Goal: Task Accomplishment & Management: Complete application form

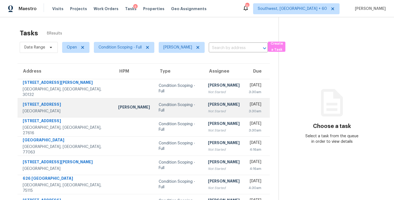
scroll to position [37, 0]
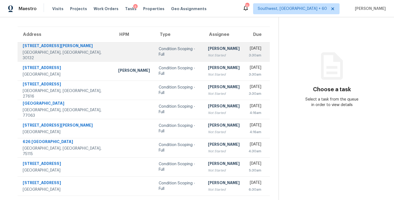
click at [208, 56] on div "Not Started" at bounding box center [224, 55] width 32 height 5
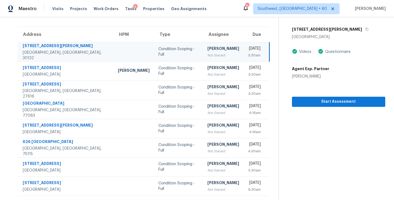
click at [207, 56] on div "Not Started" at bounding box center [223, 55] width 32 height 5
click at [307, 100] on span "Start Assessment" at bounding box center [338, 101] width 85 height 7
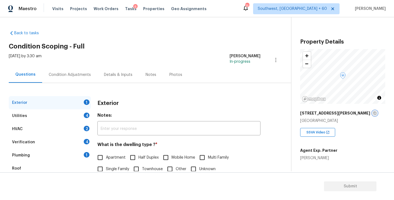
click at [373, 114] on icon "button" at bounding box center [374, 112] width 3 height 3
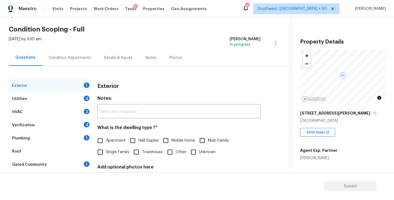
click at [111, 153] on span "Single Family" at bounding box center [117, 152] width 23 height 6
click at [106, 153] on input "Single Family" at bounding box center [99, 151] width 11 height 11
checkbox input "true"
click at [59, 99] on div "Utilities 4" at bounding box center [50, 98] width 82 height 13
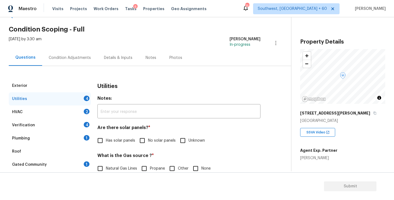
click at [161, 141] on span "No solar panels" at bounding box center [162, 141] width 28 height 6
click at [148, 141] on input "No solar panels" at bounding box center [141, 140] width 11 height 11
checkbox input "true"
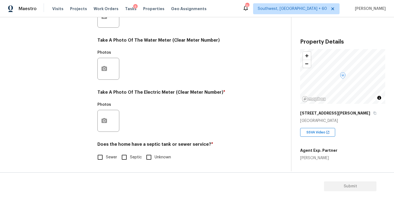
click at [116, 156] on span "Sewer" at bounding box center [111, 157] width 11 height 6
click at [106, 156] on input "Sewer" at bounding box center [99, 156] width 11 height 11
checkbox input "true"
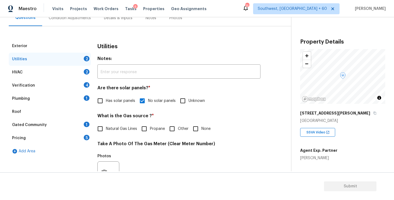
click at [69, 100] on div "Plumbing 1" at bounding box center [50, 98] width 82 height 13
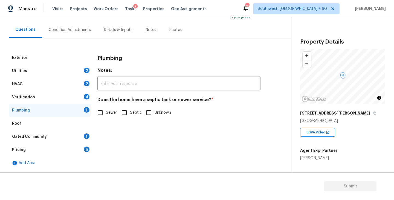
click at [110, 114] on span "Sewer" at bounding box center [111, 113] width 11 height 6
click at [106, 114] on input "Sewer" at bounding box center [99, 112] width 11 height 11
checkbox input "true"
click at [61, 132] on div "Gated Community 1" at bounding box center [50, 136] width 82 height 13
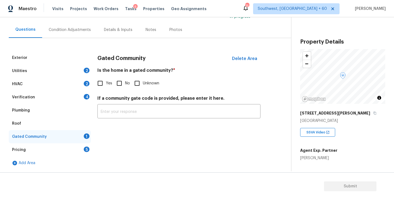
click at [118, 84] on input "No" at bounding box center [119, 82] width 11 height 11
checkbox input "true"
click at [73, 32] on div "Condition Adjustments" at bounding box center [70, 29] width 42 height 5
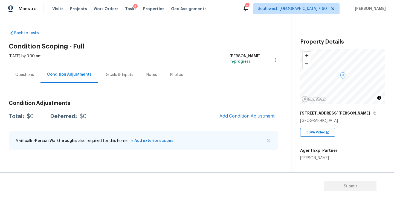
click at [28, 75] on div "Questions" at bounding box center [24, 74] width 19 height 5
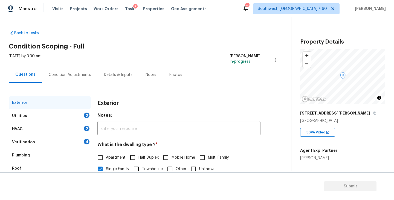
click at [26, 118] on div "Utilities 2" at bounding box center [50, 115] width 82 height 13
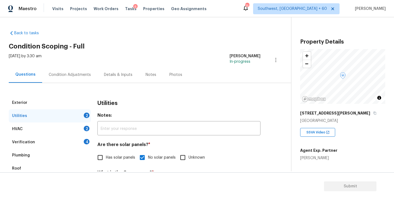
scroll to position [37, 0]
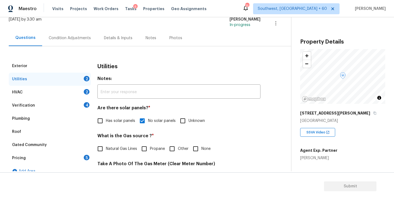
click at [110, 151] on span "Natural Gas Lines" at bounding box center [121, 149] width 31 height 6
click at [106, 151] on input "Natural Gas Lines" at bounding box center [99, 148] width 11 height 11
checkbox input "true"
click at [73, 34] on div "Condition Adjustments" at bounding box center [69, 38] width 55 height 16
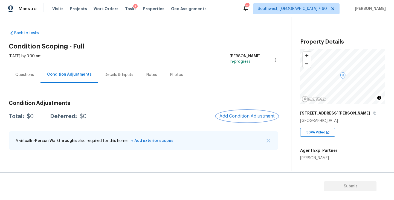
click at [242, 112] on button "Add Condition Adjustment" at bounding box center [247, 115] width 62 height 11
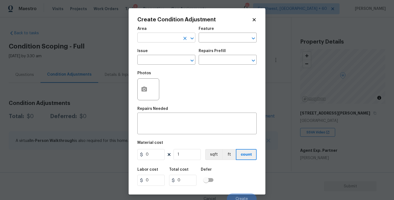
click at [165, 37] on input "text" at bounding box center [158, 38] width 43 height 8
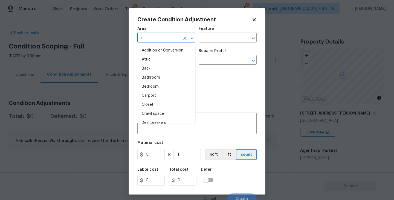
type input "ki"
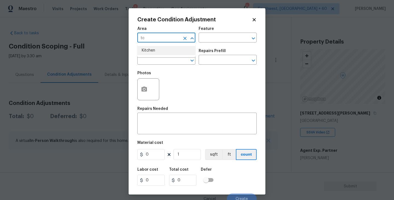
click at [162, 50] on li "Kitchen" at bounding box center [166, 50] width 58 height 9
type input "Kitchen"
click at [211, 37] on input "text" at bounding box center [220, 38] width 43 height 8
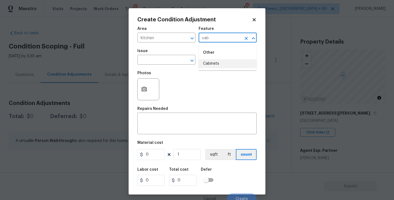
click at [211, 62] on li "Cabinets" at bounding box center [228, 63] width 58 height 9
type input "Cabinets"
click at [169, 62] on input "text" at bounding box center [158, 60] width 43 height 8
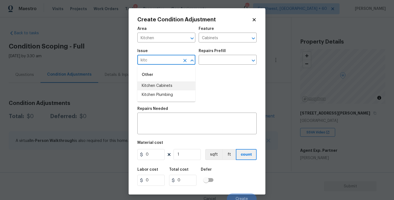
click at [172, 88] on li "Kitchen Cabinets" at bounding box center [166, 85] width 58 height 9
type input "Kitchen Cabinets"
click at [218, 52] on h5 "Repairs Prefill" at bounding box center [212, 51] width 27 height 4
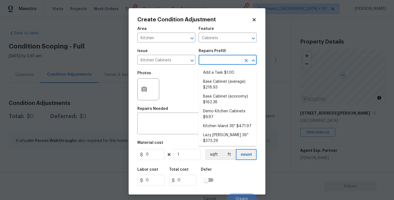
click at [215, 60] on input "text" at bounding box center [220, 60] width 43 height 8
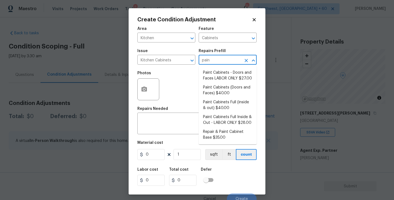
type input "paint"
click at [219, 106] on li "Paint Cabinets Full (inside & out) $40.00" at bounding box center [228, 105] width 58 height 15
type textarea "Prep, sand, mask and apply 2 coats of paint to the kitchen cabinet doors, inter…"
type input "40"
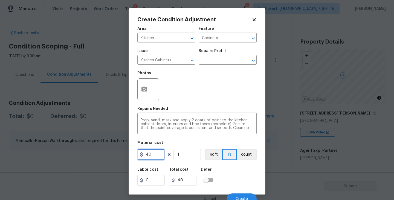
drag, startPoint x: 160, startPoint y: 154, endPoint x: 110, endPoint y: 154, distance: 50.1
click at [110, 154] on div "Create Condition Adjustment Area Kitchen ​ Feature Cabinets ​ Issue Kitchen Cab…" at bounding box center [197, 100] width 394 height 200
type input "1200"
click at [251, 157] on button "count" at bounding box center [247, 154] width 20 height 11
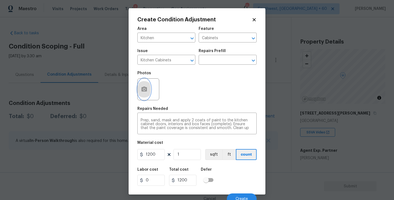
click at [139, 86] on button "button" at bounding box center [144, 89] width 13 height 21
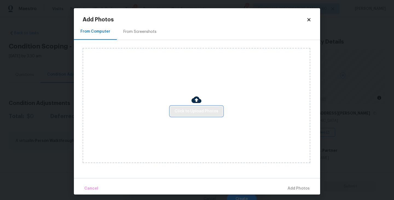
click at [191, 108] on span "Click to Upload Photos" at bounding box center [197, 111] width 44 height 7
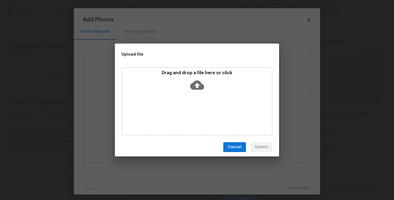
click at [199, 88] on icon at bounding box center [197, 84] width 14 height 9
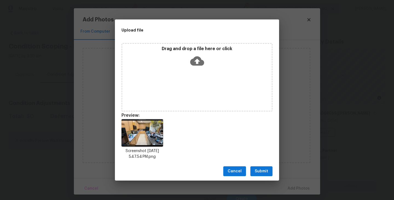
click at [263, 165] on div "Cancel Submit" at bounding box center [197, 171] width 164 height 19
click at [263, 166] on button "Submit" at bounding box center [261, 171] width 22 height 10
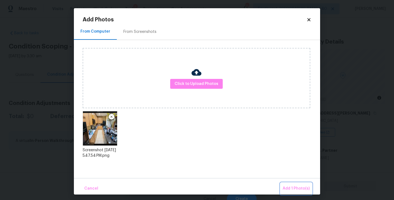
click at [290, 186] on span "Add 1 Photo(s)" at bounding box center [296, 188] width 27 height 7
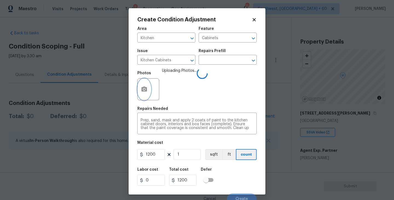
scroll to position [5, 0]
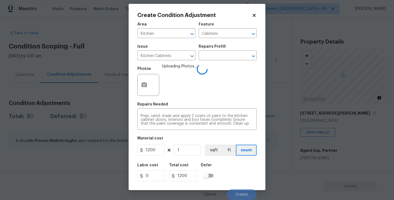
click at [242, 167] on div "Labor cost 0 Total cost 1200 Defer" at bounding box center [196, 172] width 119 height 25
click at [239, 175] on div "Labor cost 0 Total cost 1200 Defer" at bounding box center [196, 172] width 119 height 25
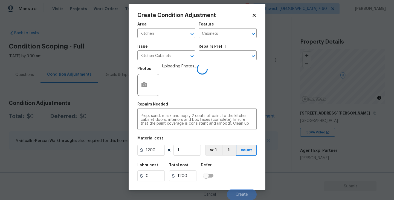
click at [239, 175] on div "Labor cost 0 Total cost 1200 Defer" at bounding box center [196, 172] width 119 height 25
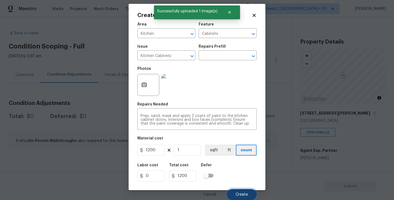
click at [243, 194] on span "Create" at bounding box center [242, 194] width 12 height 4
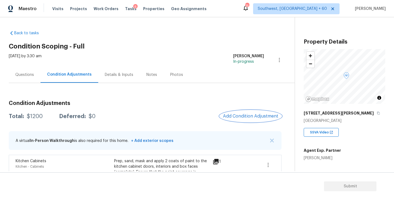
scroll to position [25, 0]
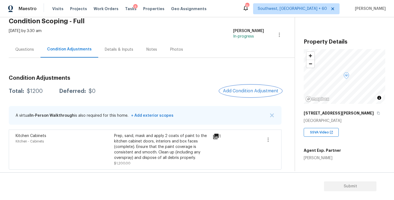
click at [236, 89] on span "Add Condition Adjustment" at bounding box center [250, 90] width 55 height 5
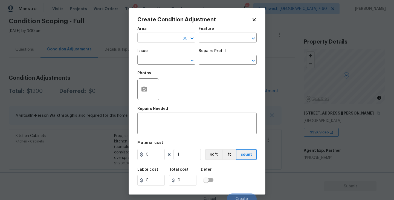
click at [161, 40] on input "text" at bounding box center [158, 38] width 43 height 8
click at [158, 62] on li "Exterior Overall" at bounding box center [166, 59] width 58 height 9
type input "Exterior Overall"
click at [200, 50] on h5 "Repairs Prefill" at bounding box center [212, 51] width 27 height 4
click at [207, 45] on div "Area Exterior Overall ​ Feature ​" at bounding box center [196, 35] width 119 height 22
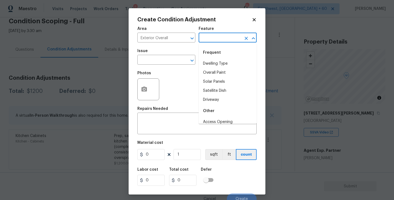
click at [217, 37] on input "text" at bounding box center [220, 38] width 43 height 8
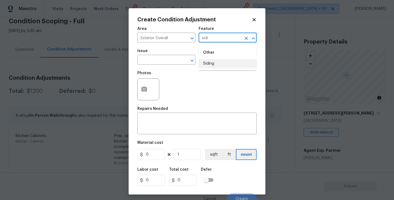
click at [210, 66] on li "Siding" at bounding box center [228, 63] width 58 height 9
type input "Siding"
click at [157, 61] on input "text" at bounding box center [158, 60] width 43 height 8
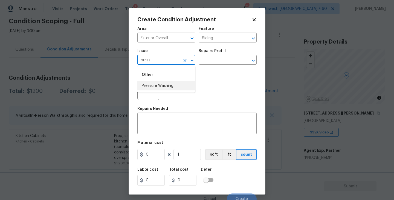
click at [158, 88] on li "Pressure Washing" at bounding box center [166, 85] width 58 height 9
type input "Pressure Washing"
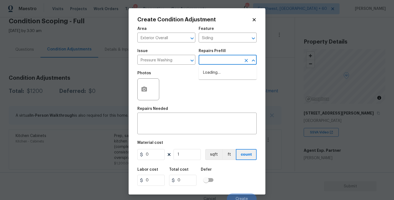
click at [216, 58] on input "text" at bounding box center [220, 60] width 43 height 8
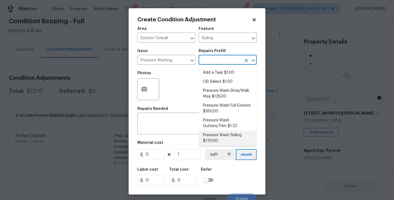
click at [213, 137] on li "Pressure Wash Siding $170.00" at bounding box center [228, 137] width 58 height 15
type textarea "Protect areas as needed for pressure washing. Pressure wash the siding on the h…"
type input "170"
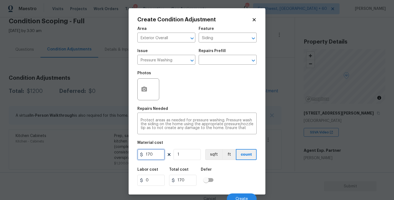
drag, startPoint x: 158, startPoint y: 158, endPoint x: 129, endPoint y: 158, distance: 29.3
click at [130, 158] on div "Create Condition Adjustment Area Exterior Overall ​ Feature Siding ​ Issue Pres…" at bounding box center [197, 101] width 137 height 186
type input "200"
click at [142, 93] on button "button" at bounding box center [144, 89] width 13 height 21
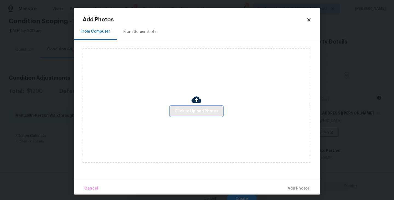
click at [189, 110] on span "Click to Upload Photos" at bounding box center [197, 111] width 44 height 7
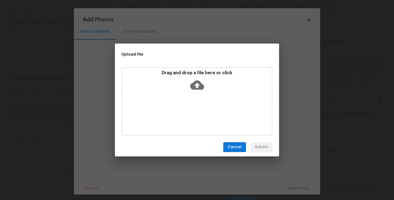
click at [194, 92] on div "Drag and drop a file here or click" at bounding box center [196, 82] width 149 height 24
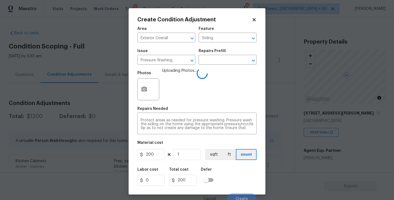
scroll to position [5, 0]
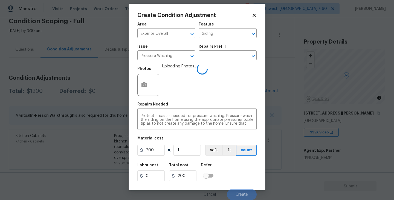
click at [236, 169] on div "Labor cost 0 Total cost 200 Defer" at bounding box center [196, 172] width 119 height 25
click at [237, 174] on div "Labor cost 0 Total cost 200 Defer" at bounding box center [196, 172] width 119 height 25
click at [239, 175] on div "Labor cost 0 Total cost 200 Defer" at bounding box center [196, 172] width 119 height 25
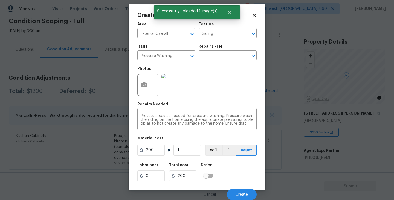
click at [239, 175] on div "Labor cost 0 Total cost 200 Defer" at bounding box center [196, 172] width 119 height 25
click at [244, 196] on span "Create" at bounding box center [242, 194] width 12 height 4
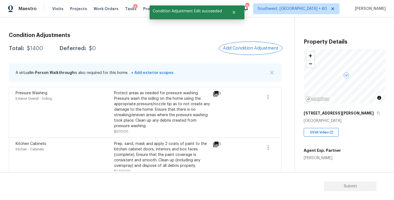
scroll to position [61, 0]
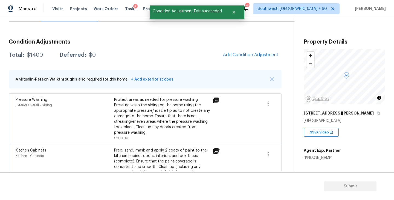
click at [239, 60] on span "Add Condition Adjustment" at bounding box center [251, 55] width 62 height 12
click at [238, 51] on button "Add Condition Adjustment" at bounding box center [251, 54] width 62 height 11
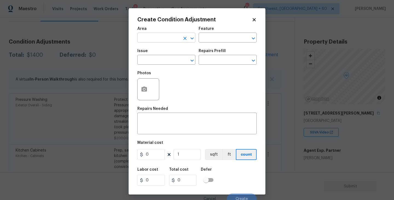
click at [173, 38] on input "text" at bounding box center [158, 38] width 43 height 8
click at [170, 59] on li "Exterior Overall" at bounding box center [166, 59] width 58 height 9
type input "Exterior Overall"
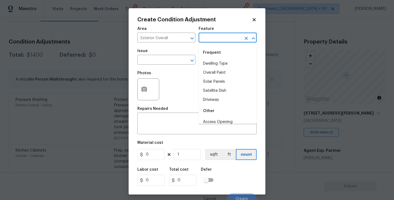
click at [208, 42] on input "text" at bounding box center [220, 38] width 43 height 8
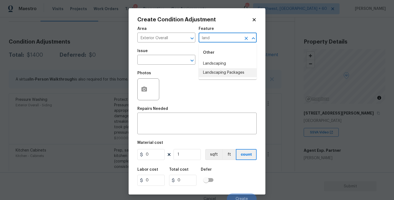
click at [213, 76] on li "Landscaping Packages" at bounding box center [228, 72] width 58 height 9
type input "Landscaping Packages"
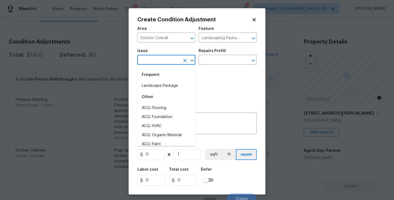
click at [173, 58] on input "text" at bounding box center [158, 60] width 43 height 8
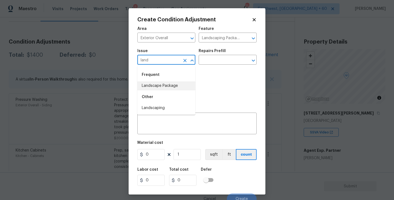
click at [174, 84] on li "Landscape Package" at bounding box center [166, 85] width 58 height 9
type input "Landscape Package"
click at [216, 67] on div "Issue Landscape Package ​ Repairs Prefill ​" at bounding box center [196, 57] width 119 height 22
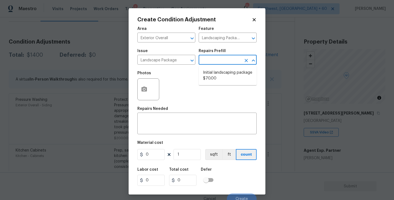
click at [223, 63] on input "text" at bounding box center [220, 60] width 43 height 8
click at [222, 81] on li "Initial landscaping package $70.00" at bounding box center [228, 75] width 58 height 15
type input "Home Readiness Packages"
type textarea "Mowing of grass up to 6" in height. Mow, edge along driveways & sidewalks, trim…"
type input "70"
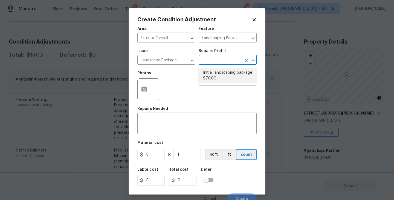
type input "70"
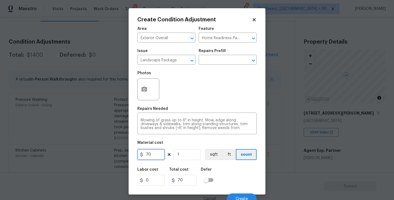
click at [153, 152] on input "70" at bounding box center [150, 154] width 27 height 11
drag, startPoint x: 153, startPoint y: 154, endPoint x: 107, endPoint y: 153, distance: 46.2
click at [107, 153] on div "Create Condition Adjustment Area Exterior Overall ​ Feature Home Readiness Pack…" at bounding box center [197, 100] width 394 height 200
type input "300"
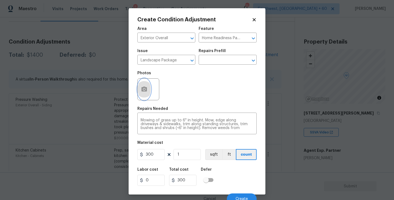
click at [147, 91] on icon "button" at bounding box center [143, 88] width 5 height 5
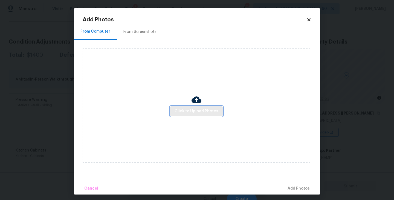
click at [191, 107] on button "Click to Upload Photos" at bounding box center [196, 111] width 53 height 10
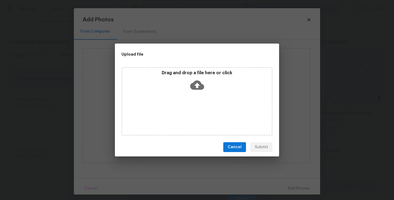
click at [196, 98] on div "Drag and drop a file here or click" at bounding box center [196, 101] width 151 height 68
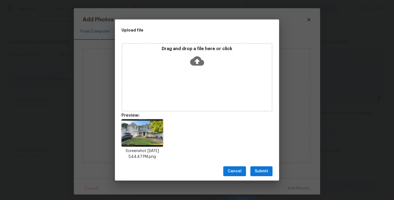
click at [258, 170] on span "Submit" at bounding box center [261, 171] width 13 height 7
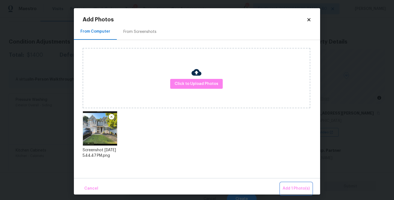
click at [286, 188] on span "Add 1 Photo(s)" at bounding box center [296, 188] width 27 height 7
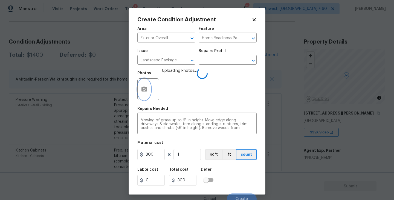
scroll to position [5, 0]
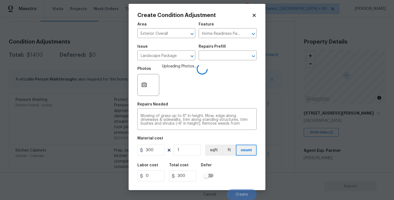
click at [228, 166] on div "Labor cost 0 Total cost 300 Defer" at bounding box center [196, 172] width 119 height 25
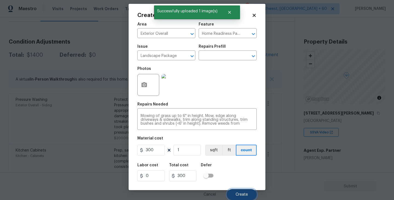
click at [240, 190] on button "Create" at bounding box center [242, 194] width 30 height 11
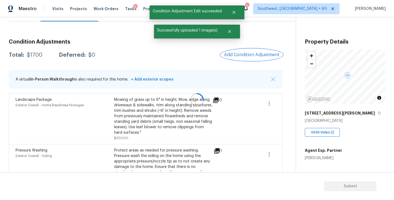
scroll to position [0, 0]
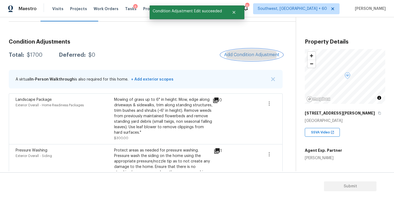
click at [243, 58] on button "Add Condition Adjustment" at bounding box center [252, 54] width 62 height 11
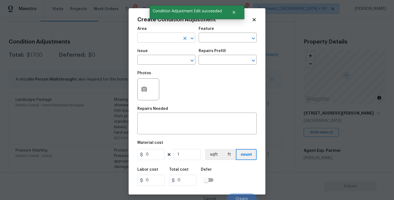
click at [161, 40] on input "text" at bounding box center [158, 38] width 43 height 8
click at [161, 62] on li "Exterior Overall" at bounding box center [166, 59] width 58 height 9
type input "Exterior Overall"
click at [161, 62] on input "text" at bounding box center [158, 60] width 43 height 8
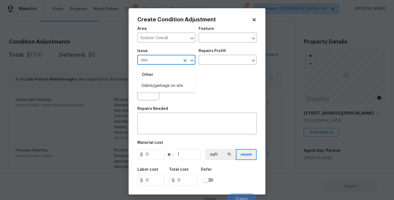
click at [165, 80] on div "Other" at bounding box center [166, 74] width 58 height 13
click at [165, 85] on li "Debris/garbage on site" at bounding box center [166, 85] width 58 height 9
type input "Debris/garbage on site"
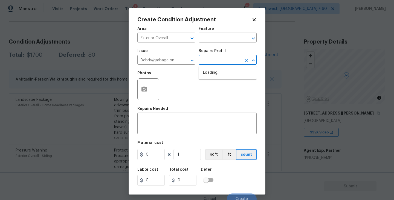
click at [203, 61] on input "text" at bounding box center [220, 60] width 43 height 8
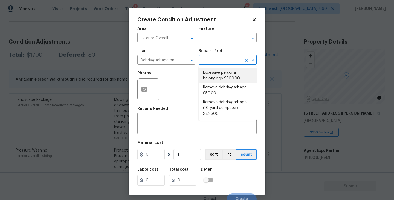
click at [210, 91] on li "Remove debris/garbage $50.00" at bounding box center [228, 90] width 58 height 15
type textarea "Remove, haul off, and properly dispose of any debris left by seller to offsite …"
type input "50"
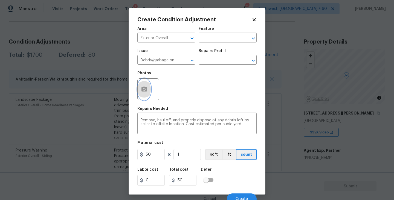
click at [142, 91] on icon "button" at bounding box center [143, 88] width 5 height 5
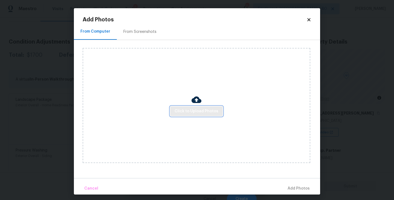
click at [180, 108] on span "Click to Upload Photos" at bounding box center [197, 111] width 44 height 7
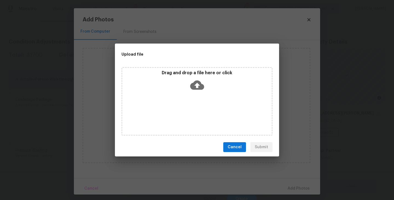
click at [187, 99] on div "Drag and drop a file here or click" at bounding box center [196, 101] width 151 height 68
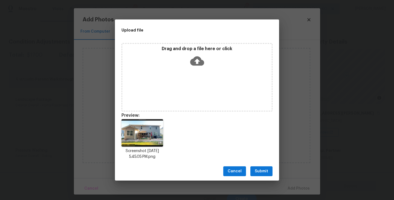
click at [263, 168] on span "Submit" at bounding box center [261, 171] width 13 height 7
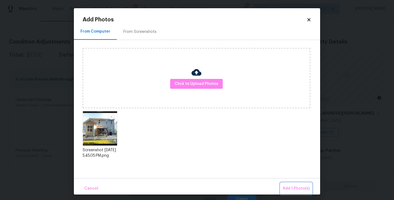
click at [291, 184] on button "Add 1 Photo(s)" at bounding box center [295, 188] width 31 height 12
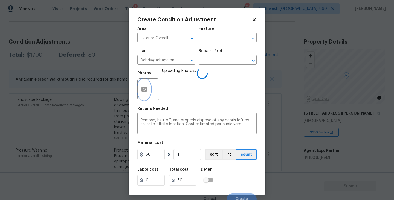
scroll to position [5, 0]
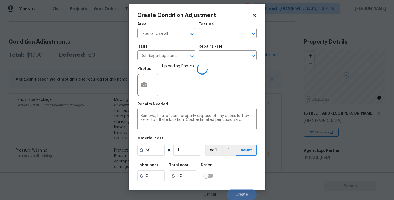
click at [236, 165] on div "Labor cost 0 Total cost 50 Defer" at bounding box center [196, 172] width 119 height 25
click at [145, 152] on input "50" at bounding box center [150, 149] width 27 height 11
type input "250"
click at [234, 160] on div "Labor cost 0 Total cost 250 Defer" at bounding box center [196, 172] width 119 height 25
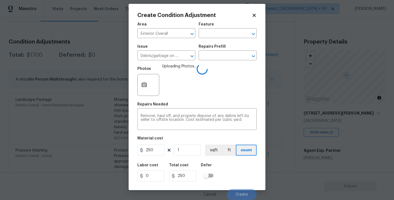
click at [241, 182] on div "Labor cost 0 Total cost 250 Defer" at bounding box center [196, 172] width 119 height 25
click at [241, 184] on div "Labor cost 0 Total cost 250 Defer" at bounding box center [196, 172] width 119 height 25
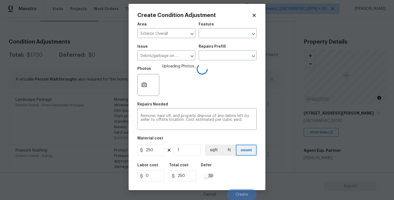
click at [241, 182] on div "Labor cost 0 Total cost 250 Defer" at bounding box center [196, 172] width 119 height 25
click at [240, 179] on div "Labor cost 0 Total cost 250 Defer" at bounding box center [196, 172] width 119 height 25
click at [240, 180] on div "Labor cost 0 Total cost 250 Defer" at bounding box center [196, 172] width 119 height 25
click at [239, 179] on div "Labor cost 0 Total cost 250 Defer" at bounding box center [196, 172] width 119 height 25
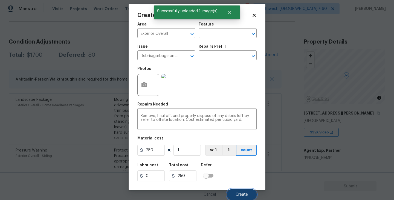
click at [243, 191] on button "Create" at bounding box center [242, 194] width 30 height 11
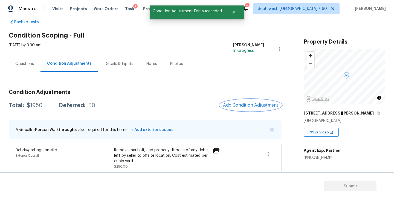
scroll to position [0, 0]
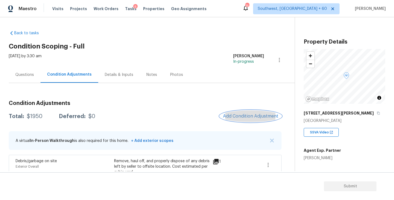
click at [241, 117] on span "Add Condition Adjustment" at bounding box center [250, 116] width 55 height 5
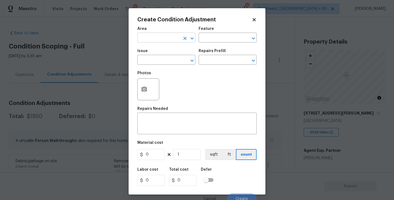
click at [161, 38] on input "text" at bounding box center [158, 38] width 43 height 8
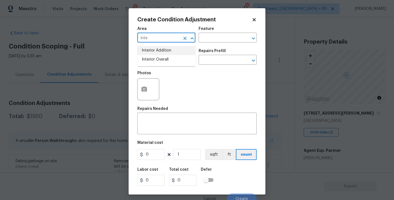
click at [167, 64] on ul "Interior Addition Interior Overall" at bounding box center [166, 55] width 58 height 22
click at [173, 59] on li "Interior Overall" at bounding box center [166, 59] width 58 height 9
type input "Interior Overall"
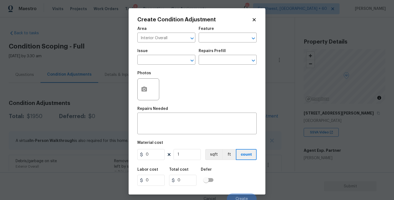
click at [206, 47] on div "Issue ​ Repairs Prefill ​" at bounding box center [196, 57] width 119 height 22
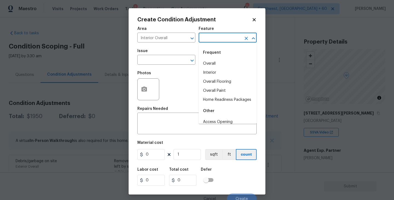
click at [217, 38] on input "text" at bounding box center [220, 38] width 43 height 8
click at [219, 88] on li "Overall Paint" at bounding box center [228, 90] width 58 height 9
type input "Overall Paint"
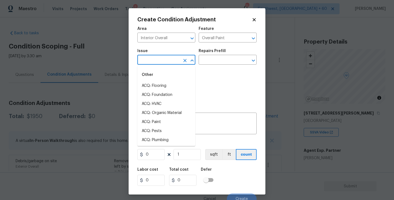
click at [157, 56] on input "text" at bounding box center [158, 60] width 43 height 8
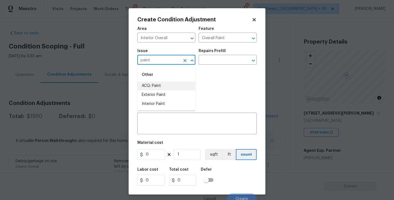
click at [156, 84] on li "ACQ: Paint" at bounding box center [166, 85] width 58 height 9
type input "ACQ: Paint"
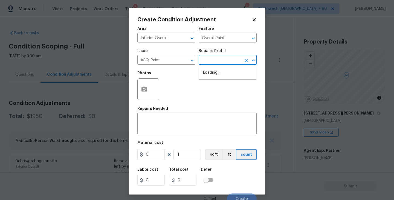
click at [218, 60] on input "text" at bounding box center [220, 60] width 43 height 8
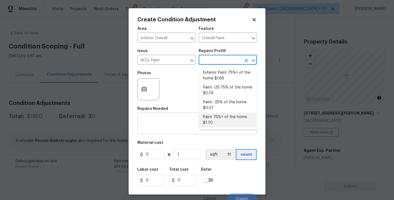
click at [222, 118] on li "Paint 75%+ of the home $1.70" at bounding box center [228, 119] width 58 height 15
type input "Acquisition"
type textarea "Acquisition Scope: 75%+ of the home will likely require interior paint"
type input "1.7"
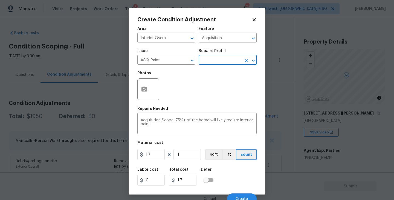
click at [151, 94] on div at bounding box center [148, 89] width 22 height 22
click at [146, 92] on icon "button" at bounding box center [144, 89] width 7 height 7
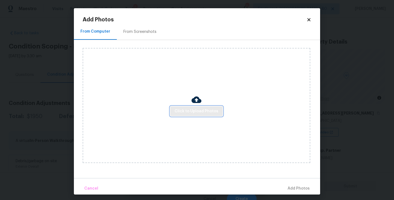
click at [185, 108] on span "Click to Upload Photos" at bounding box center [197, 111] width 44 height 7
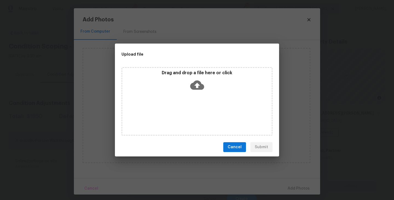
click at [199, 94] on div "Drag and drop a file here or click" at bounding box center [196, 101] width 151 height 68
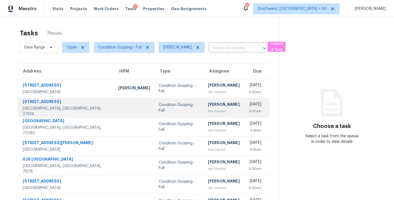
scroll to position [18, 0]
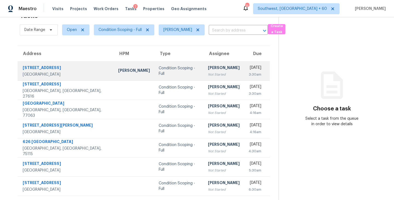
click at [169, 74] on td "Condition Scoping - Full" at bounding box center [178, 70] width 49 height 19
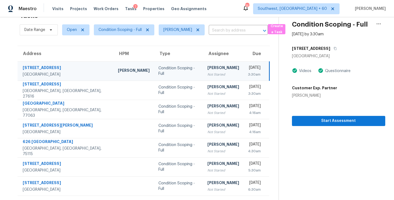
scroll to position [0, 0]
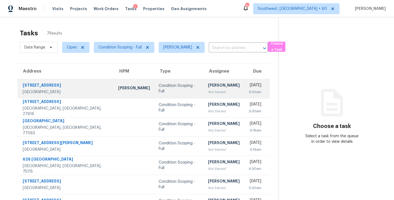
click at [166, 93] on td "Condition Scoping - Full" at bounding box center [178, 88] width 49 height 19
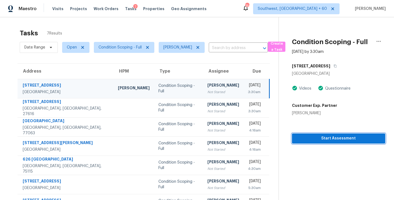
click at [309, 137] on span "Start Assessment" at bounding box center [338, 138] width 85 height 7
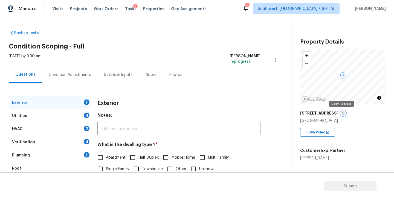
click at [342, 111] on button "button" at bounding box center [343, 113] width 5 height 5
click at [342, 112] on icon "button" at bounding box center [342, 112] width 3 height 3
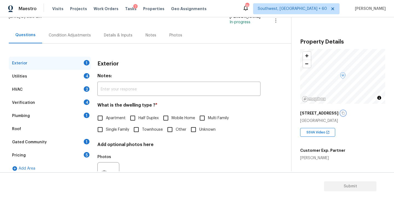
scroll to position [47, 0]
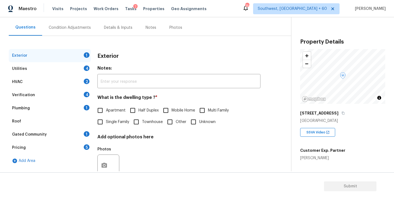
click at [108, 122] on span "Single Family" at bounding box center [117, 122] width 23 height 6
click at [106, 122] on input "Single Family" at bounding box center [99, 121] width 11 height 11
checkbox input "true"
click at [49, 66] on div "Utilities 4" at bounding box center [50, 68] width 82 height 13
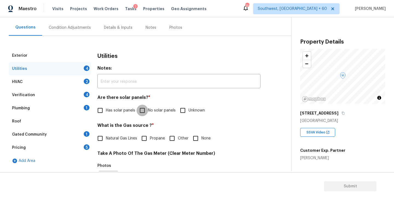
click at [144, 109] on input "No solar panels" at bounding box center [141, 109] width 11 height 11
checkbox input "true"
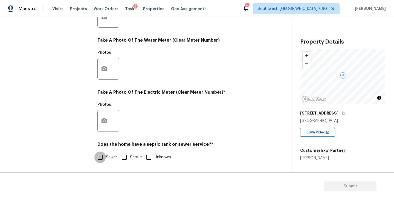
click at [106, 154] on input "Sewer" at bounding box center [99, 156] width 11 height 11
checkbox input "true"
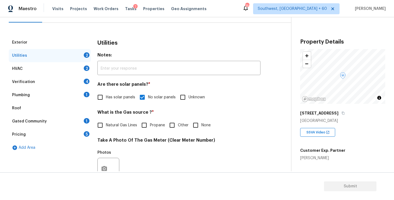
click at [65, 98] on div "Plumbing 1" at bounding box center [50, 94] width 82 height 13
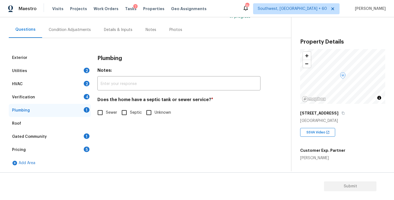
click at [103, 107] on input "Sewer" at bounding box center [99, 112] width 11 height 11
checkbox input "true"
click at [51, 138] on div "Gated Community 1" at bounding box center [50, 136] width 82 height 13
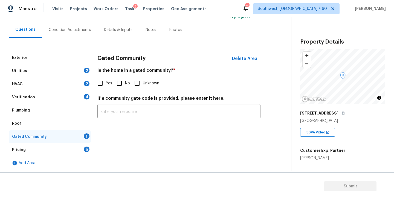
click at [120, 80] on input "No" at bounding box center [119, 82] width 11 height 11
checkbox input "true"
click at [69, 30] on div "Condition Adjustments" at bounding box center [70, 29] width 42 height 5
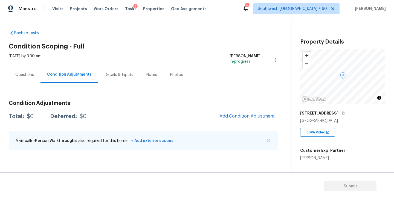
click at [168, 47] on h2 "Condition Scoping - Full" at bounding box center [150, 45] width 282 height 5
click at [155, 102] on h3 "Condition Adjustments" at bounding box center [143, 102] width 269 height 5
click at [178, 105] on h3 "Condition Adjustments" at bounding box center [143, 102] width 269 height 5
click at [226, 117] on span "Add Condition Adjustment" at bounding box center [246, 116] width 55 height 5
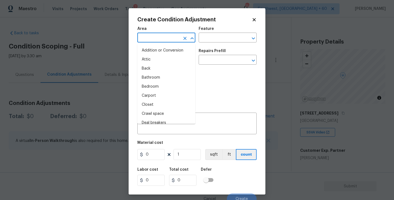
click at [158, 36] on input "text" at bounding box center [158, 38] width 43 height 8
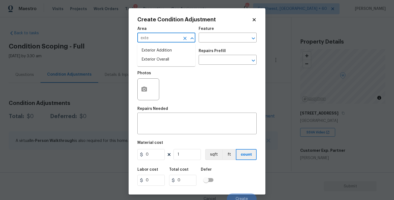
type input "exter"
click at [165, 59] on li "Exterior Overall" at bounding box center [166, 59] width 58 height 9
type input "Exterior Overall"
click at [204, 41] on input "text" at bounding box center [220, 38] width 43 height 8
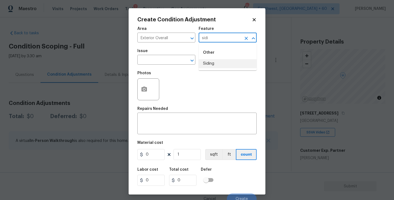
click at [205, 63] on li "Siding" at bounding box center [228, 63] width 58 height 9
click at [176, 59] on div "​" at bounding box center [166, 60] width 58 height 8
type input "Siding"
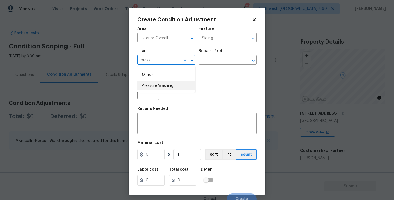
click at [176, 91] on ul "Other Pressure Washing" at bounding box center [166, 79] width 58 height 27
click at [177, 89] on li "Pressure Washing" at bounding box center [166, 85] width 58 height 9
type input "Pressure Washing"
click at [204, 74] on div "Photos" at bounding box center [196, 86] width 119 height 36
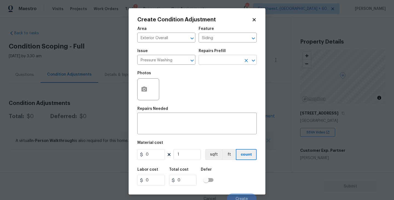
click at [217, 62] on input "text" at bounding box center [220, 60] width 43 height 8
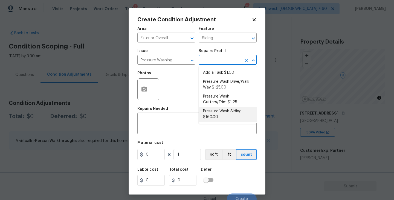
click at [221, 116] on li "Pressure Wash Siding $160.00" at bounding box center [228, 114] width 58 height 15
type textarea "Protect areas as needed for pressure washing. Pressure wash the siding on the h…"
type input "160"
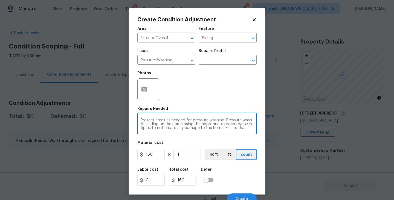
drag, startPoint x: 207, startPoint y: 122, endPoint x: 180, endPoint y: 131, distance: 29.1
click at [180, 131] on div "Protect areas as needed for pressure washing. Pressure wash the siding on the h…" at bounding box center [196, 124] width 119 height 20
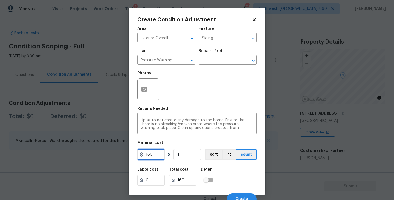
click at [159, 157] on input "160" at bounding box center [150, 154] width 27 height 11
drag, startPoint x: 155, startPoint y: 156, endPoint x: 91, endPoint y: 155, distance: 64.3
click at [91, 155] on div "Create Condition Adjustment Area Exterior Overall ​ Feature Siding ​ Issue Pres…" at bounding box center [197, 100] width 394 height 200
type input "200"
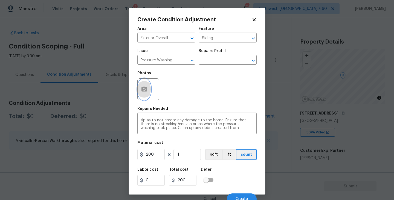
click at [146, 95] on button "button" at bounding box center [144, 89] width 13 height 21
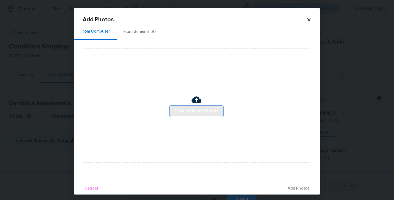
click at [188, 111] on span "Click to Upload Photos" at bounding box center [197, 111] width 44 height 7
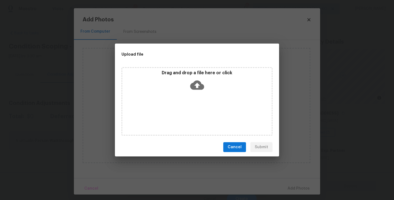
click at [195, 94] on div "Drag and drop a file here or click" at bounding box center [196, 101] width 151 height 68
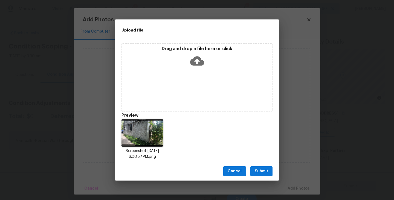
click at [258, 172] on span "Submit" at bounding box center [261, 171] width 13 height 7
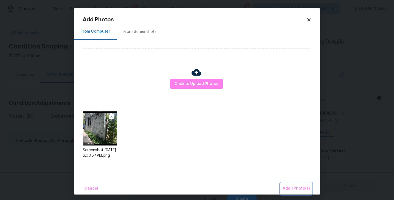
click at [289, 187] on span "Add 1 Photo(s)" at bounding box center [296, 188] width 27 height 7
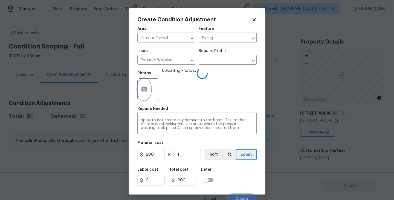
scroll to position [5, 0]
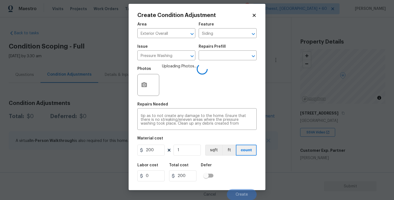
click at [240, 172] on div "Labor cost 0 Total cost 200 Defer" at bounding box center [196, 172] width 119 height 25
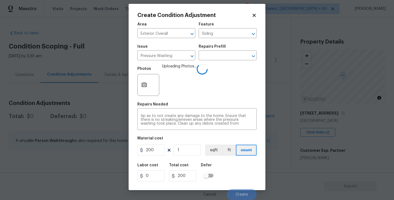
click at [240, 172] on div "Labor cost 0 Total cost 200 Defer" at bounding box center [196, 172] width 119 height 25
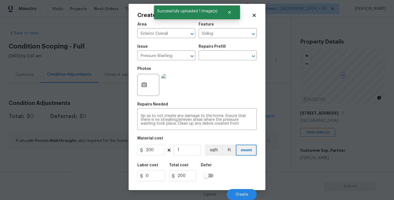
click at [240, 172] on div "Labor cost 0 Total cost 200 Defer" at bounding box center [196, 172] width 119 height 25
click at [242, 194] on span "Create" at bounding box center [242, 194] width 12 height 4
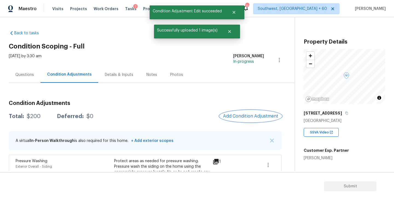
scroll to position [26, 0]
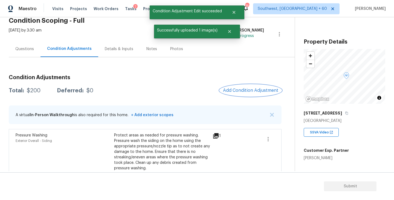
click at [242, 93] on span "Add Condition Adjustment" at bounding box center [250, 90] width 55 height 5
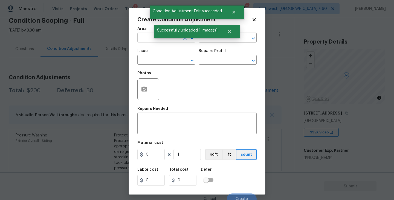
click at [146, 34] on input "text" at bounding box center [158, 38] width 43 height 8
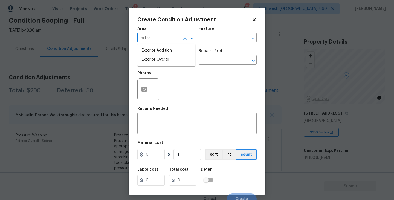
click at [159, 63] on li "Exterior Overall" at bounding box center [166, 59] width 58 height 9
type input "Exterior Overall"
click at [212, 50] on h5 "Repairs Prefill" at bounding box center [212, 51] width 27 height 4
click at [218, 40] on input "text" at bounding box center [220, 38] width 43 height 8
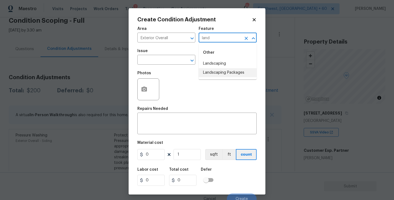
click at [217, 75] on li "Landscaping Packages" at bounding box center [228, 72] width 58 height 9
type input "Landscaping Packages"
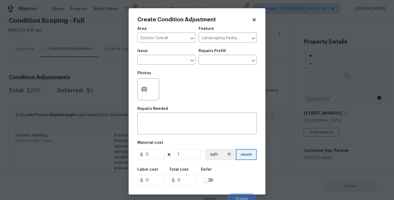
click at [168, 66] on span "Issue ​" at bounding box center [166, 57] width 58 height 22
click at [162, 63] on input "text" at bounding box center [158, 60] width 43 height 8
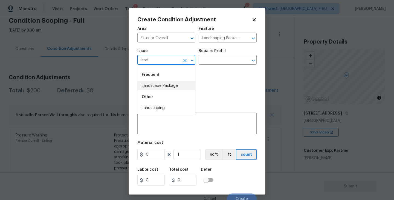
click at [164, 86] on li "Landscape Package" at bounding box center [166, 85] width 58 height 9
type input "Landscape Package"
click at [211, 65] on div "Issue Landscape Package ​ Repairs Prefill ​" at bounding box center [196, 57] width 119 height 22
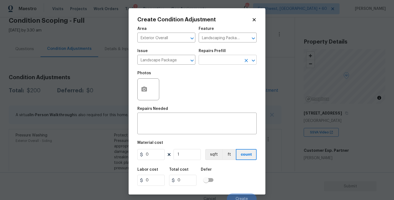
click at [220, 63] on input "text" at bounding box center [220, 60] width 43 height 8
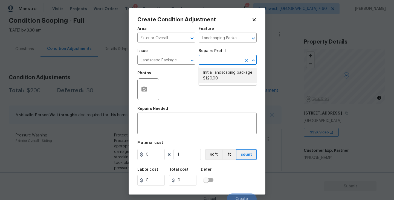
click at [216, 72] on li "Initial landscaping package $120.00" at bounding box center [228, 75] width 58 height 15
type input "Home Readiness Packages"
type textarea "Mowing of grass up to 6" in height. Mow, edge along driveways & sidewalks, trim…"
type input "120"
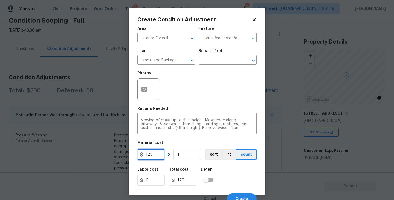
drag, startPoint x: 159, startPoint y: 153, endPoint x: 112, endPoint y: 156, distance: 47.7
click at [112, 156] on div "Create Condition Adjustment Area Exterior Overall ​ Feature Home Readiness Pack…" at bounding box center [197, 100] width 394 height 200
type input "750"
click at [145, 94] on button "button" at bounding box center [144, 89] width 13 height 21
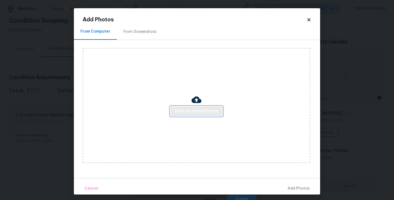
drag, startPoint x: 145, startPoint y: 94, endPoint x: 184, endPoint y: 106, distance: 41.4
click at [184, 106] on button "Click to Upload Photos" at bounding box center [196, 111] width 53 height 10
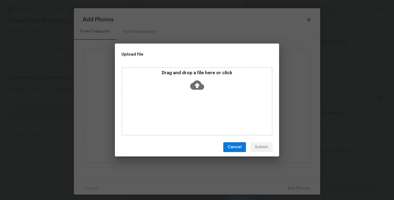
click at [191, 95] on div "Drag and drop a file here or click" at bounding box center [196, 101] width 151 height 68
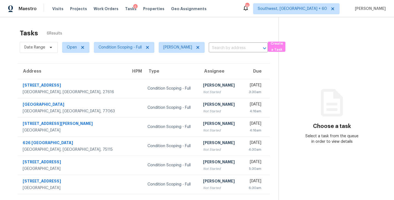
scroll to position [17, 0]
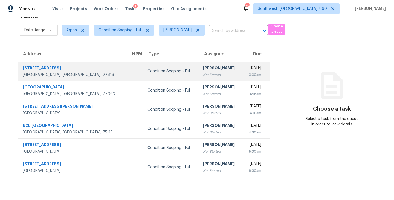
click at [203, 69] on div "[PERSON_NAME]" at bounding box center [220, 68] width 35 height 7
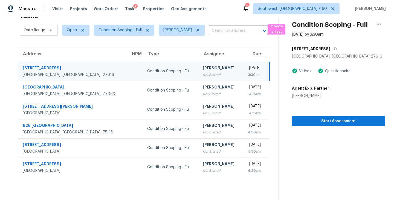
click at [208, 75] on div "Not Started" at bounding box center [220, 74] width 34 height 5
click at [319, 120] on span "Start Assessment" at bounding box center [338, 121] width 85 height 7
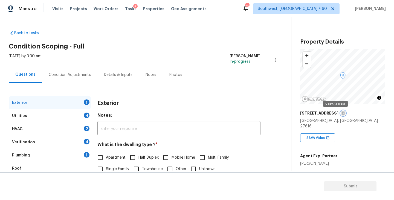
click at [341, 112] on button "button" at bounding box center [343, 113] width 5 height 5
click at [146, 102] on div "Exterior" at bounding box center [178, 103] width 163 height 14
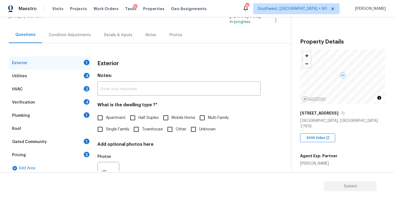
scroll to position [47, 0]
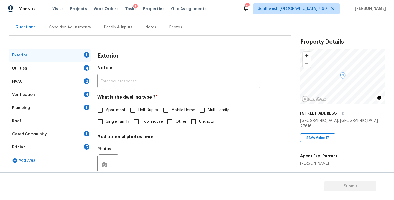
click at [117, 120] on span "Single Family" at bounding box center [117, 122] width 23 height 6
click at [106, 120] on input "Single Family" at bounding box center [99, 121] width 11 height 11
checkbox input "true"
click at [71, 67] on div "Utilities 4" at bounding box center [50, 68] width 82 height 13
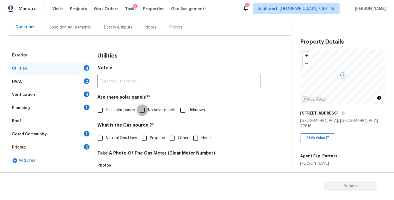
click at [144, 110] on input "No solar panels" at bounding box center [141, 109] width 11 height 11
checkbox input "true"
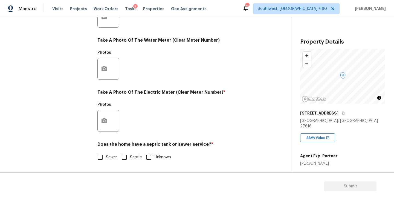
click at [108, 159] on span "Sewer" at bounding box center [111, 157] width 11 height 6
click at [106, 159] on input "Sewer" at bounding box center [99, 156] width 11 height 11
checkbox input "true"
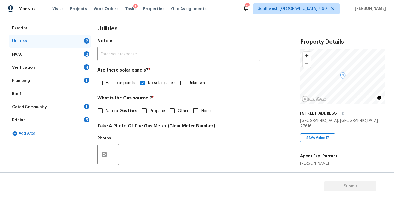
click at [58, 80] on div "Plumbing 1" at bounding box center [50, 80] width 82 height 13
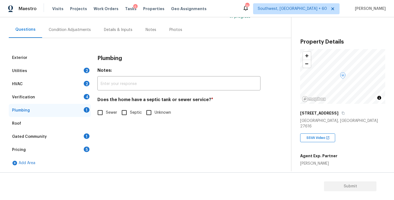
click at [96, 111] on input "Sewer" at bounding box center [99, 112] width 11 height 11
checkbox input "true"
click at [61, 138] on div "Gated Community 1" at bounding box center [50, 136] width 82 height 13
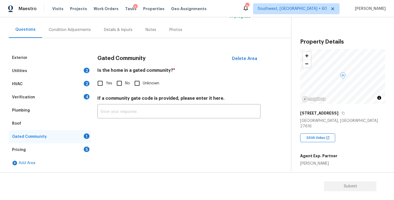
click at [123, 85] on input "No" at bounding box center [119, 82] width 11 height 11
checkbox input "true"
click at [68, 29] on div "Condition Adjustments" at bounding box center [70, 29] width 42 height 5
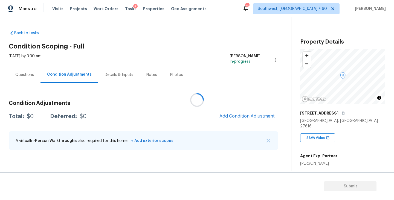
click at [203, 39] on div at bounding box center [197, 100] width 394 height 200
click at [181, 48] on h2 "Condition Scoping - Full" at bounding box center [150, 45] width 282 height 5
click at [233, 116] on span "Add Condition Adjustment" at bounding box center [246, 116] width 55 height 5
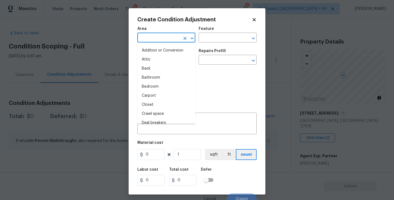
click at [140, 41] on input "text" at bounding box center [158, 38] width 43 height 8
type input "r"
type input "oof"
click at [146, 50] on li "Addition or Conversion" at bounding box center [166, 50] width 58 height 9
type input "Addition or Conversion"
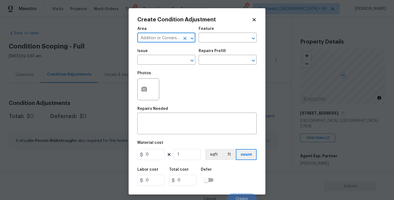
click at [185, 36] on icon "Clear" at bounding box center [184, 38] width 5 height 5
click at [164, 53] on li "Roof" at bounding box center [166, 50] width 58 height 9
type input "Roof"
click at [200, 42] on div "Area Roof ​ Feature ​" at bounding box center [196, 35] width 119 height 22
click at [207, 40] on input "text" at bounding box center [220, 38] width 43 height 8
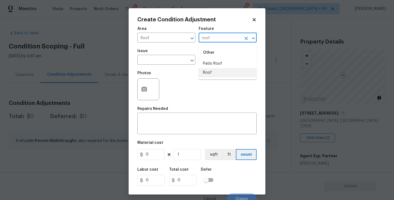
click at [203, 75] on li "Roof" at bounding box center [228, 72] width 58 height 9
type input "Roof"
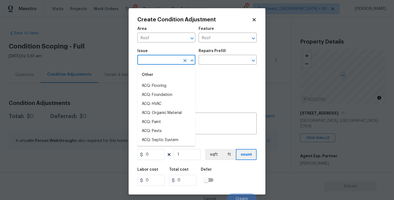
click at [158, 60] on input "text" at bounding box center [158, 60] width 43 height 8
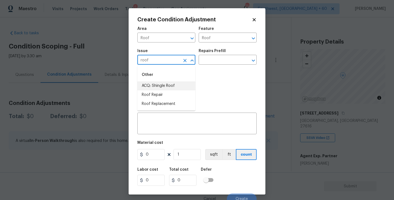
click at [162, 82] on li "ACQ: Shingle Roof" at bounding box center [166, 85] width 58 height 9
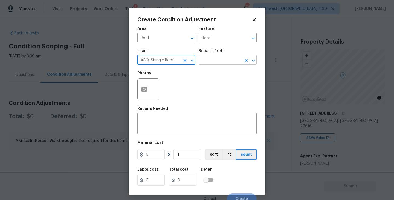
type input "ACQ: Shingle Roof"
click at [205, 61] on input "text" at bounding box center [220, 60] width 43 height 8
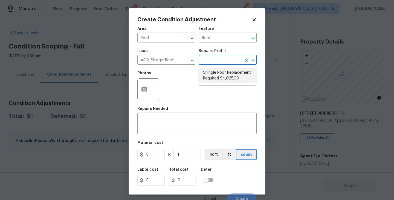
click at [212, 73] on li "Shingle Roof Replacement Required $4,025.00" at bounding box center [228, 75] width 58 height 15
type input "Acquisition"
type textarea "Acquisition Scope: Shingle Roof Replacement required."
type input "4025"
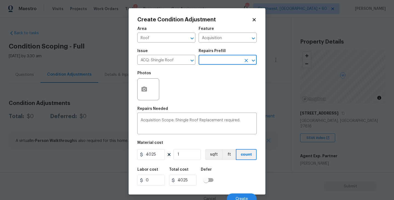
scroll to position [5, 0]
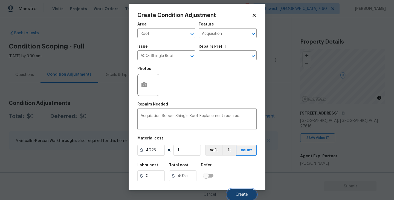
click at [239, 192] on span "Create" at bounding box center [242, 194] width 12 height 4
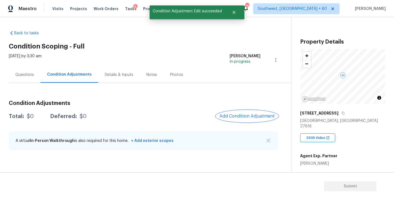
scroll to position [0, 0]
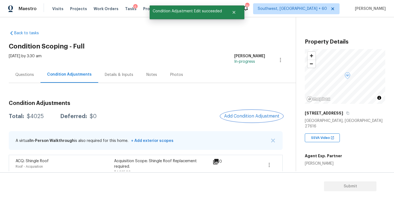
click at [237, 117] on span "Add Condition Adjustment" at bounding box center [251, 116] width 55 height 5
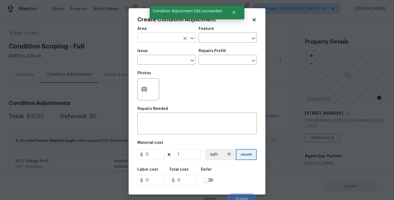
click at [153, 38] on input "text" at bounding box center [158, 38] width 43 height 8
click at [159, 50] on li "HVAC" at bounding box center [166, 50] width 58 height 9
type input "HVAC"
click at [213, 36] on input "text" at bounding box center [220, 38] width 43 height 8
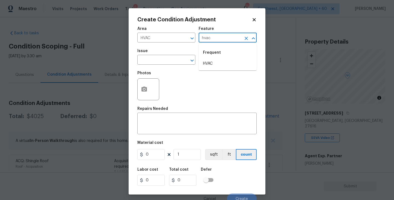
click at [213, 55] on div "Frequent" at bounding box center [228, 52] width 58 height 13
click at [208, 64] on li "HVAC" at bounding box center [228, 63] width 58 height 9
type input "HVAC"
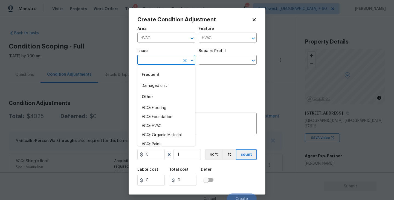
click at [144, 60] on input "text" at bounding box center [158, 60] width 43 height 8
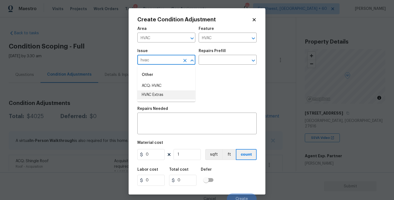
click at [173, 87] on li "ACQ: HVAC" at bounding box center [166, 85] width 58 height 9
type input "ACQ: HVAC"
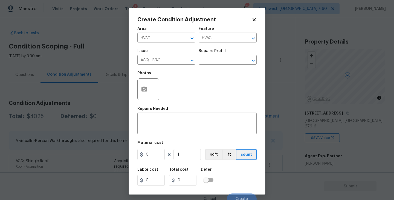
click at [205, 66] on div "Issue ACQ: HVAC ​ Repairs Prefill ​" at bounding box center [196, 57] width 119 height 22
click at [218, 59] on input "text" at bounding box center [220, 60] width 43 height 8
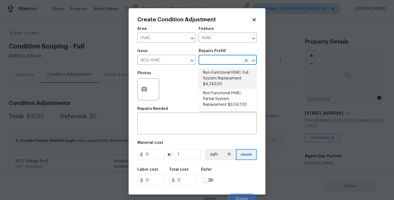
click at [220, 69] on li "Non-Functional HVAC. Full System Replacement $4,743.00" at bounding box center [228, 78] width 58 height 21
type input "Acquisition"
type textarea "Acquisition Scope: Full System Replacement"
type input "4743"
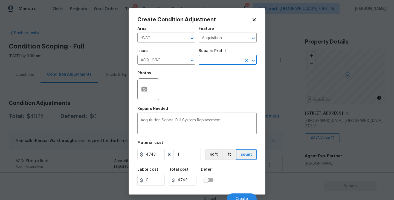
scroll to position [5, 0]
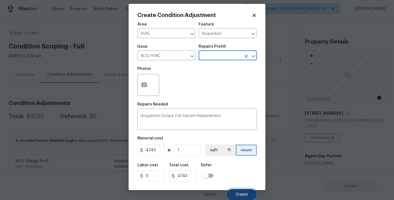
click at [239, 193] on span "Create" at bounding box center [242, 194] width 12 height 4
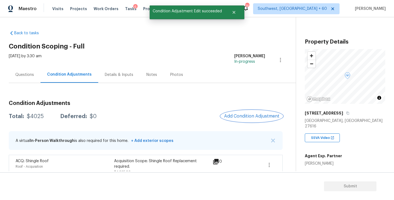
scroll to position [0, 0]
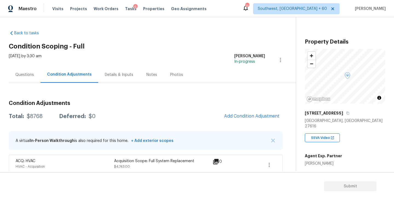
click at [192, 111] on div "Total: $8768 Deferred: $0 Add Condition Adjustment" at bounding box center [146, 116] width 274 height 12
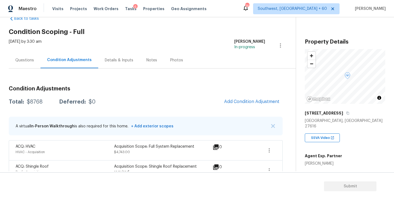
scroll to position [22, 0]
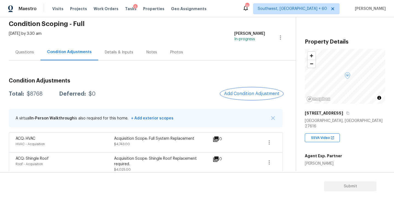
click at [242, 91] on button "Add Condition Adjustment" at bounding box center [252, 93] width 62 height 11
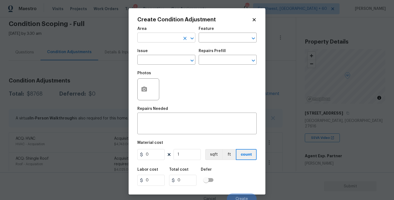
click at [160, 37] on input "text" at bounding box center [158, 38] width 43 height 8
click at [176, 59] on li "Exterior Overall" at bounding box center [166, 59] width 58 height 9
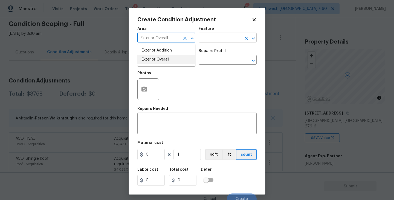
type input "Exterior Overall"
click at [207, 42] on div "Area Exterior Overall ​ Feature ​" at bounding box center [196, 35] width 119 height 22
click at [211, 37] on input "text" at bounding box center [220, 38] width 43 height 8
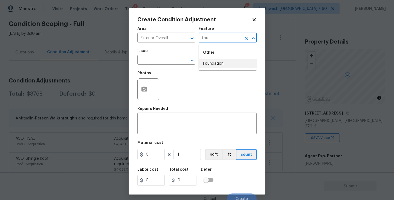
click at [213, 64] on li "Foundation" at bounding box center [228, 63] width 58 height 9
type input "Foundation"
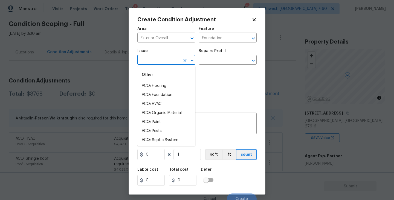
click at [171, 61] on input "text" at bounding box center [158, 60] width 43 height 8
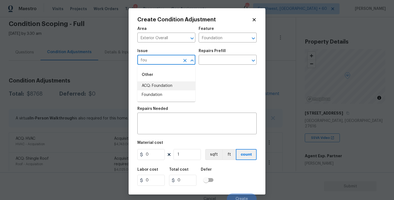
click at [178, 83] on li "ACQ: Foundation" at bounding box center [166, 85] width 58 height 9
type input "ACQ: Foundation"
click at [211, 62] on input "text" at bounding box center [220, 60] width 43 height 8
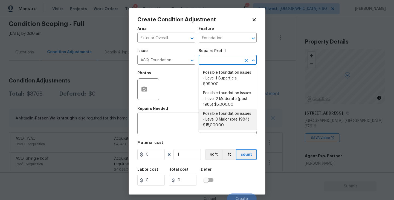
click at [220, 123] on li "Possible foundation issues - Level 3 Major (pre 1984) $15,000.00" at bounding box center [228, 119] width 58 height 21
type input "Acquisition"
type textarea "Possible foundation issues - Level 3 Major: Disclaimer: This is NOT a technical…"
type input "15000"
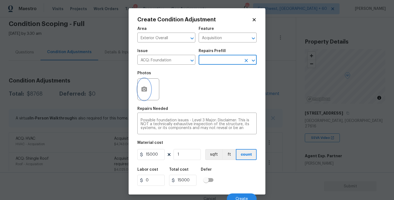
click at [143, 93] on button "button" at bounding box center [144, 89] width 13 height 21
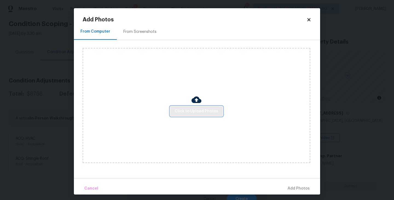
click at [174, 108] on button "Click to Upload Photos" at bounding box center [196, 111] width 53 height 10
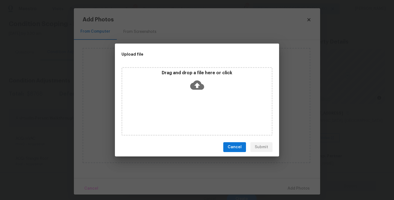
click at [193, 83] on icon at bounding box center [197, 84] width 14 height 9
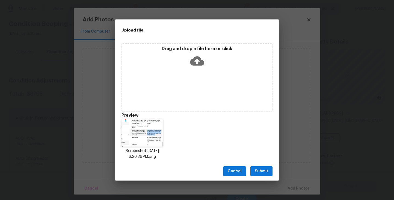
click at [251, 176] on div "Cancel Submit" at bounding box center [197, 171] width 164 height 19
click at [260, 172] on span "Submit" at bounding box center [261, 171] width 13 height 7
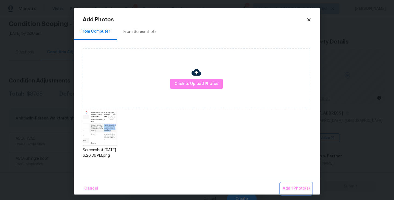
drag, startPoint x: 287, startPoint y: 188, endPoint x: 284, endPoint y: 187, distance: 3.1
click at [287, 188] on span "Add 1 Photo(s)" at bounding box center [296, 188] width 27 height 7
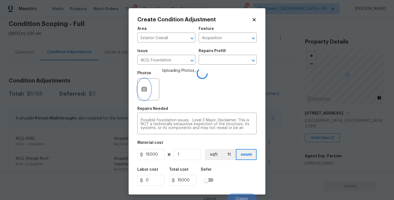
scroll to position [5, 0]
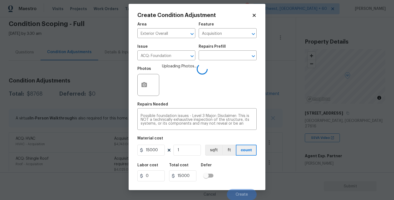
click at [226, 170] on div "Labor cost 0 Total cost 15000 Defer" at bounding box center [196, 172] width 119 height 25
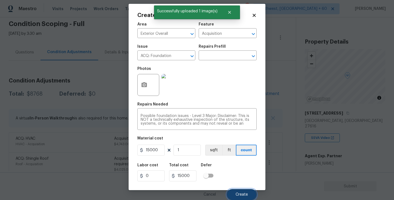
click at [240, 192] on span "Create" at bounding box center [242, 194] width 12 height 4
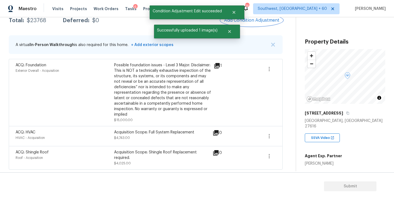
scroll to position [53, 0]
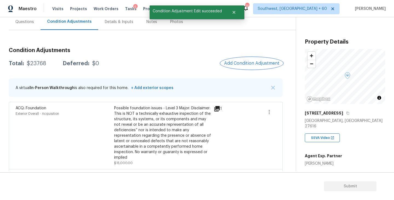
click at [237, 62] on span "Add Condition Adjustment" at bounding box center [251, 63] width 55 height 5
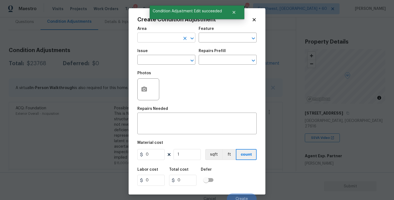
click at [165, 40] on input "text" at bounding box center [158, 38] width 43 height 8
click at [167, 60] on li "Exterior Overall" at bounding box center [166, 59] width 58 height 9
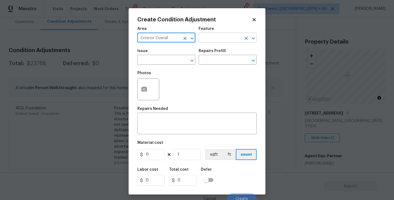
type input "Exterior Overall"
click at [220, 38] on input "text" at bounding box center [220, 38] width 43 height 8
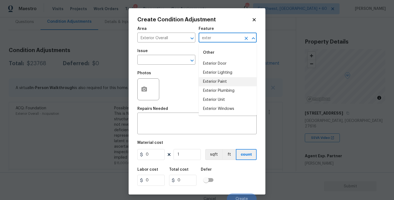
click at [213, 80] on li "Exterior Paint" at bounding box center [228, 81] width 58 height 9
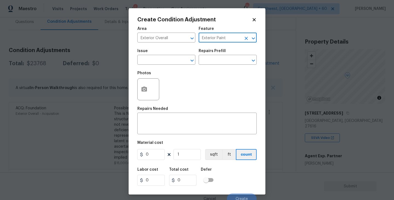
type input "Exterior Paint"
click at [164, 65] on span "Issue ​" at bounding box center [166, 57] width 58 height 22
click at [155, 63] on input "text" at bounding box center [158, 60] width 43 height 8
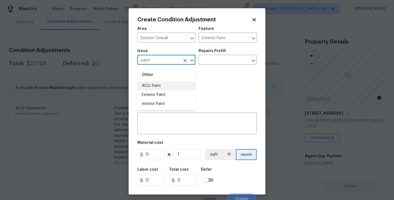
click at [155, 86] on li "ACQ: Paint" at bounding box center [166, 85] width 58 height 9
type input "ACQ: Paint"
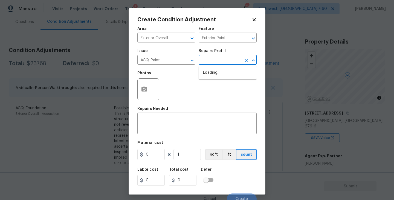
click at [223, 62] on input "text" at bounding box center [220, 60] width 43 height 8
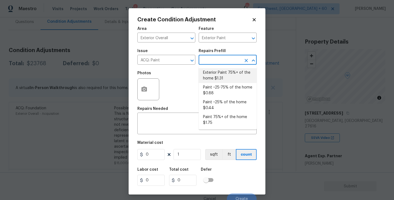
click at [223, 80] on li "Exterior Paint 75%+ of the home $1.31" at bounding box center [228, 75] width 58 height 15
type input "Acquisition"
type textarea "Acquisition Scope: 75%+ of the home exterior will likely require paint"
type input "1.31"
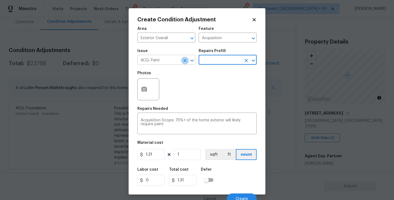
click at [185, 61] on icon "Clear" at bounding box center [184, 60] width 5 height 5
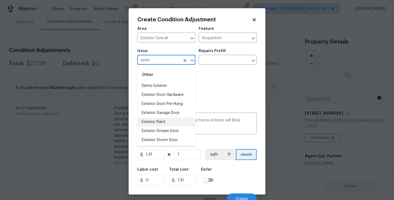
click at [160, 125] on li "Exterior Paint" at bounding box center [166, 121] width 58 height 9
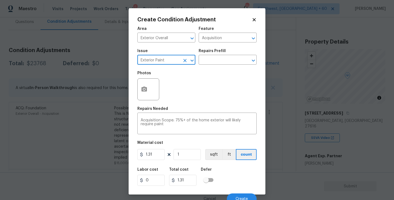
type input "Exterior Paint"
click at [147, 90] on icon "button" at bounding box center [143, 88] width 5 height 5
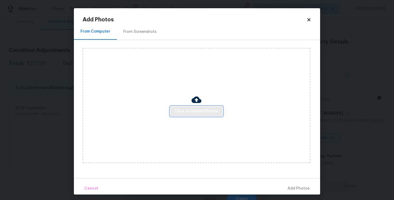
click at [197, 107] on button "Click to Upload Photos" at bounding box center [196, 111] width 53 height 10
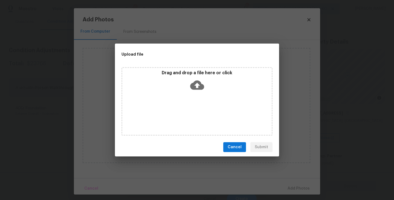
click at [197, 94] on div "Drag and drop a file here or click" at bounding box center [196, 101] width 151 height 68
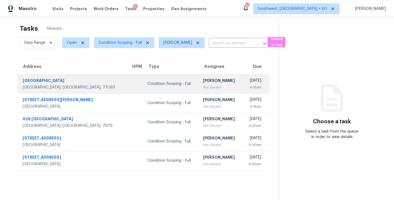
scroll to position [7, 0]
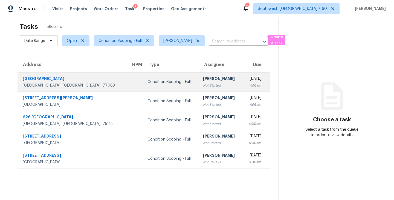
click at [203, 85] on div "Not Started" at bounding box center [220, 85] width 35 height 5
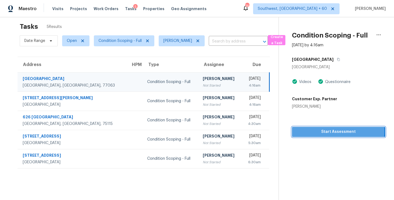
click at [321, 131] on span "Start Assessment" at bounding box center [338, 131] width 85 height 7
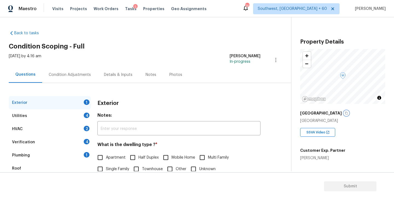
click at [345, 113] on icon "button" at bounding box center [346, 112] width 3 height 3
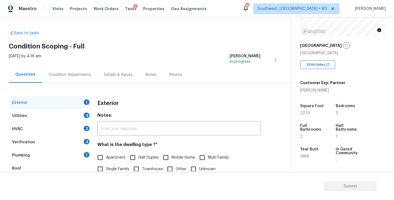
scroll to position [53, 0]
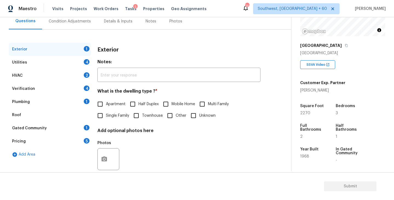
click at [137, 119] on input "Townhouse" at bounding box center [135, 115] width 11 height 11
checkbox input "true"
click at [72, 68] on div "Utilities 4" at bounding box center [50, 62] width 82 height 13
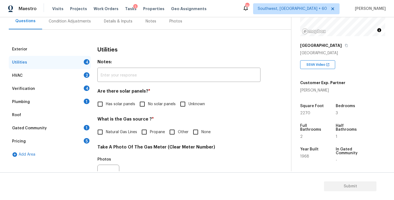
click at [150, 103] on span "No solar panels" at bounding box center [162, 104] width 28 height 6
click at [148, 103] on input "No solar panels" at bounding box center [141, 103] width 11 height 11
checkbox input "true"
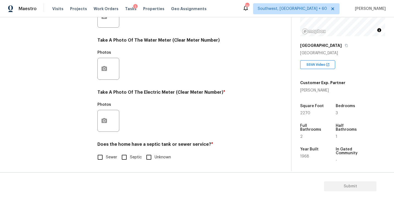
click at [103, 162] on input "Sewer" at bounding box center [99, 156] width 11 height 11
checkbox input "true"
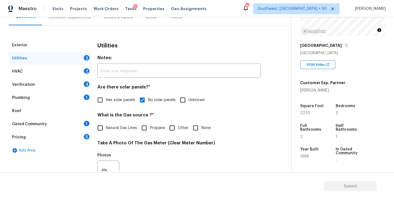
click at [65, 97] on div "Plumbing 1" at bounding box center [50, 97] width 82 height 13
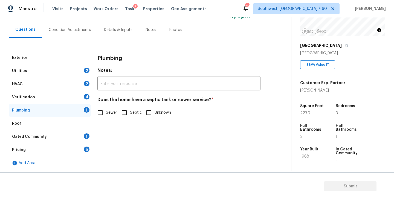
scroll to position [45, 0]
click at [105, 111] on input "Sewer" at bounding box center [99, 112] width 11 height 11
checkbox input "true"
click at [61, 138] on div "Gated Community 1" at bounding box center [50, 136] width 82 height 13
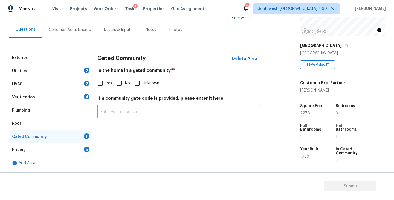
click at [123, 83] on input "No" at bounding box center [119, 82] width 11 height 11
checkbox input "true"
click at [84, 30] on div "Condition Adjustments" at bounding box center [70, 29] width 42 height 5
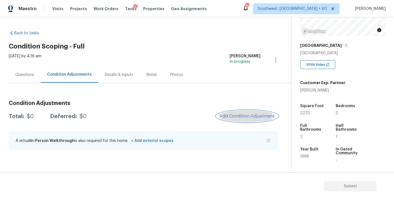
click at [262, 116] on span "Add Condition Adjustment" at bounding box center [246, 116] width 55 height 5
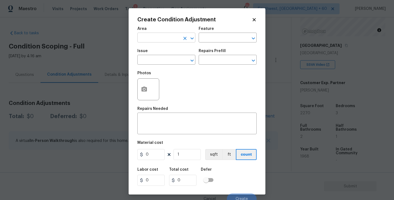
click at [168, 34] on input "text" at bounding box center [158, 38] width 43 height 8
click at [170, 59] on li "Exterior Overall" at bounding box center [166, 59] width 58 height 9
type input "Exterior Overall"
click at [206, 44] on div "Area Exterior Overall ​ Feature ​" at bounding box center [196, 35] width 119 height 22
click at [213, 39] on input "text" at bounding box center [220, 38] width 43 height 8
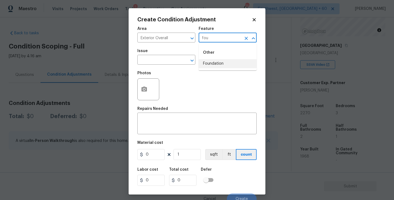
click at [211, 67] on li "Foundation" at bounding box center [228, 63] width 58 height 9
type input "Foundation"
click at [168, 61] on input "text" at bounding box center [158, 60] width 43 height 8
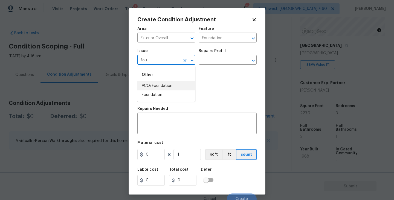
click at [168, 82] on li "ACQ: Foundation" at bounding box center [166, 85] width 58 height 9
type input "ACQ: Foundation"
click at [216, 60] on input "text" at bounding box center [220, 60] width 43 height 8
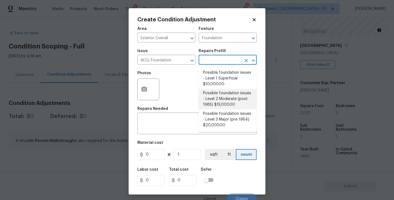
click at [222, 98] on li "Possible foundation issues - Level 2 Moderate (post 1985) $15,000.00" at bounding box center [228, 99] width 58 height 21
type input "Acquisition"
type textarea "Possible foundation issues - Level 2 Moderate: Disclaimer: This is NOT a techni…"
type input "15000"
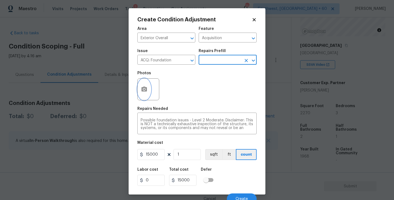
click at [150, 92] on button "button" at bounding box center [144, 89] width 13 height 21
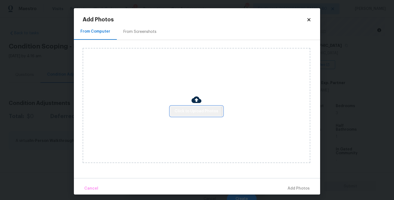
click at [194, 112] on span "Click to Upload Photos" at bounding box center [197, 111] width 44 height 7
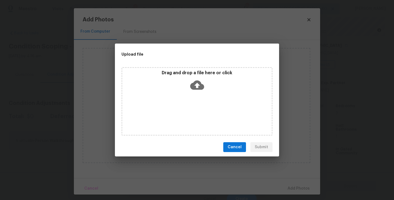
drag, startPoint x: 194, startPoint y: 112, endPoint x: 197, endPoint y: 103, distance: 10.1
click at [198, 103] on div "Drag and drop a file here or click" at bounding box center [196, 101] width 151 height 68
